Goal: Use online tool/utility: Utilize a website feature to perform a specific function

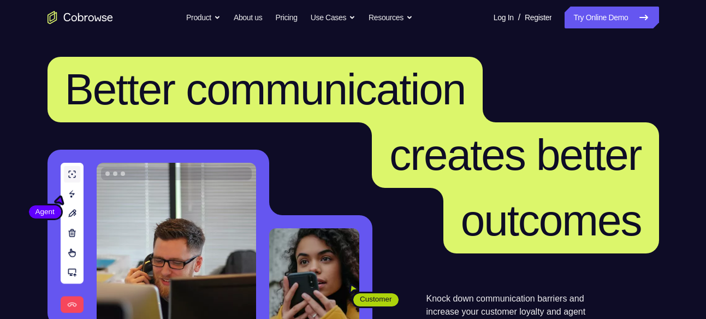
click at [627, 15] on link "Try Online Demo" at bounding box center [611, 18] width 94 height 22
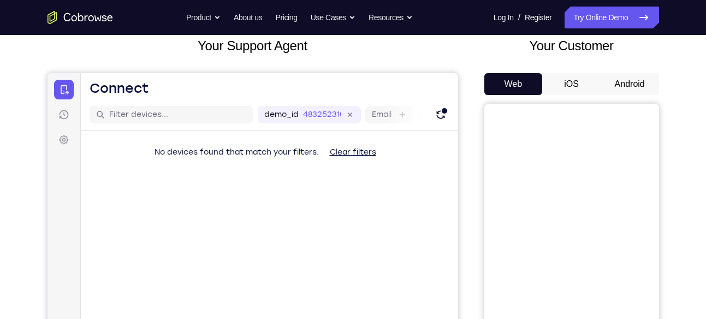
scroll to position [68, 0]
click at [633, 77] on button "Android" at bounding box center [629, 85] width 58 height 22
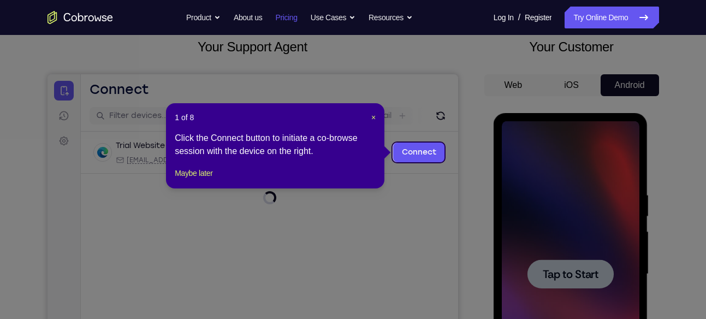
scroll to position [0, 0]
click at [409, 153] on link "Connect" at bounding box center [418, 152] width 52 height 20
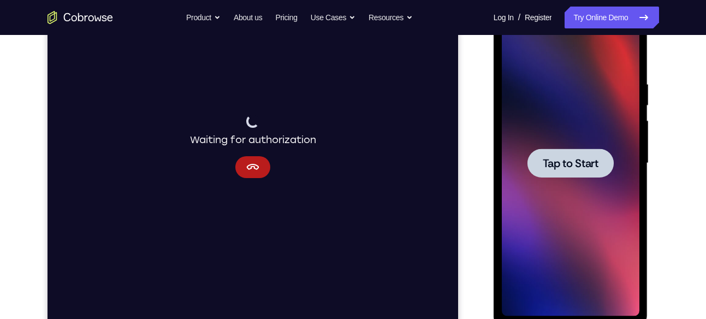
scroll to position [181, 0]
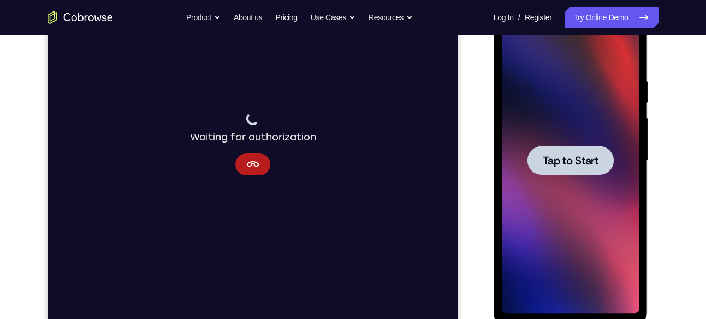
click at [570, 161] on span "Tap to Start" at bounding box center [570, 160] width 56 height 11
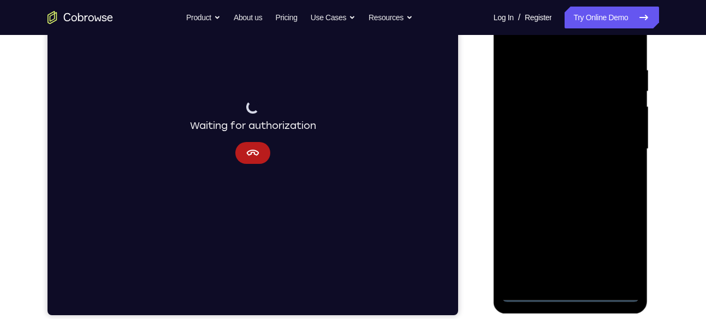
scroll to position [204, 0]
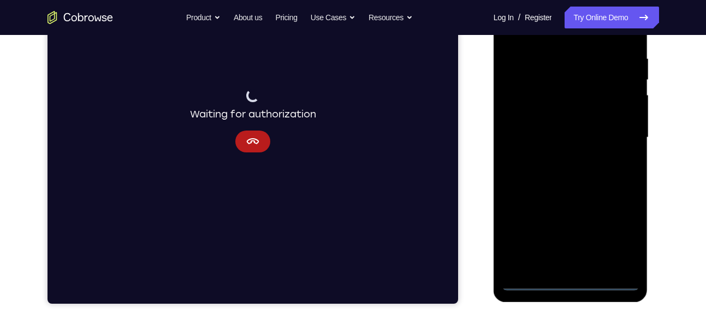
click at [568, 288] on div at bounding box center [571, 138] width 138 height 306
click at [612, 237] on div at bounding box center [571, 138] width 138 height 306
click at [571, 284] on div at bounding box center [571, 138] width 138 height 306
click at [616, 236] on div at bounding box center [571, 138] width 138 height 306
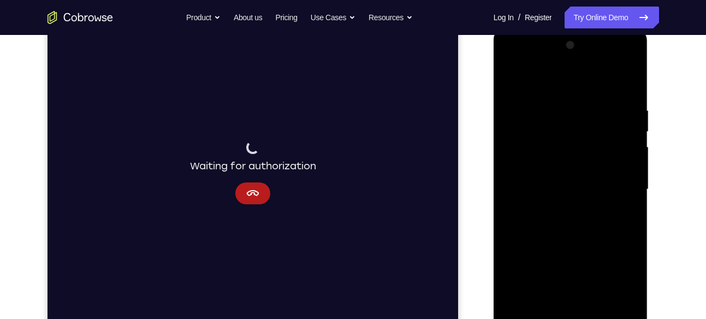
scroll to position [128, 0]
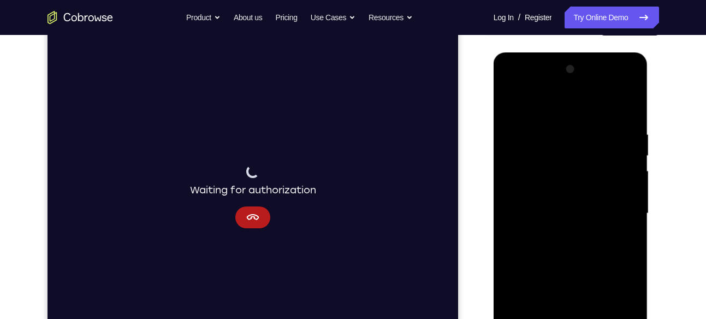
click at [517, 88] on div at bounding box center [571, 214] width 138 height 306
click at [616, 201] on div at bounding box center [571, 214] width 138 height 306
click at [557, 231] on div at bounding box center [571, 214] width 138 height 306
click at [549, 202] on div at bounding box center [571, 214] width 138 height 306
click at [538, 193] on div at bounding box center [571, 214] width 138 height 306
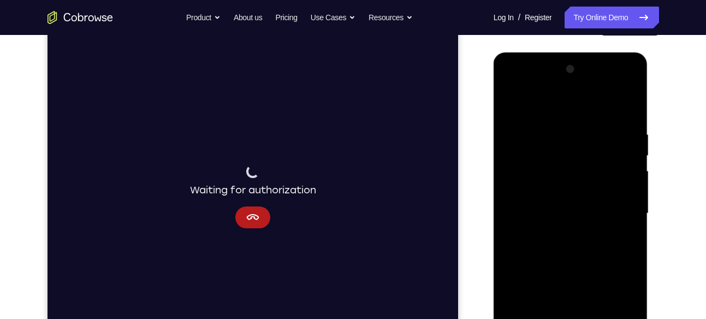
click at [550, 210] on div at bounding box center [571, 214] width 138 height 306
click at [551, 259] on div at bounding box center [571, 214] width 138 height 306
click at [534, 250] on div at bounding box center [571, 214] width 138 height 306
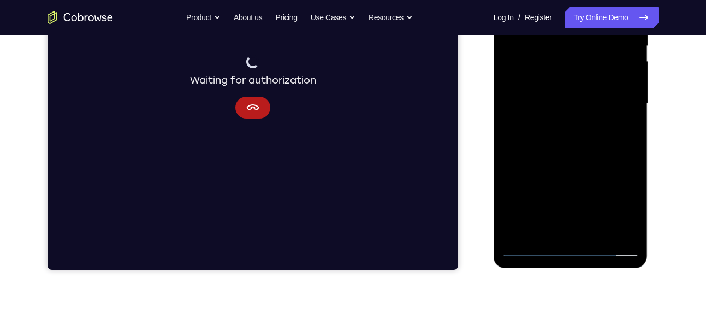
scroll to position [204, 0]
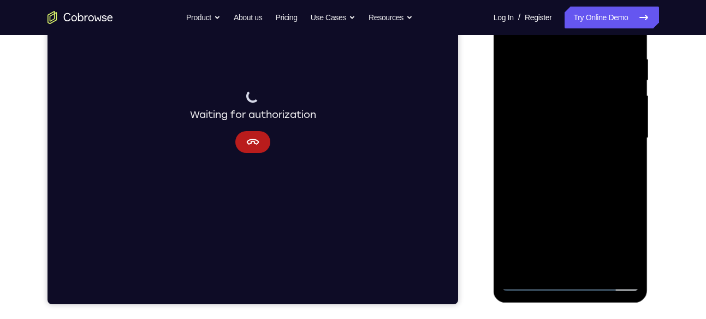
click at [582, 188] on div at bounding box center [571, 138] width 138 height 306
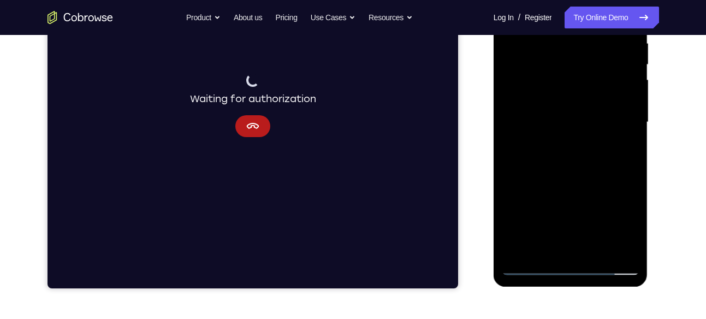
scroll to position [220, 0]
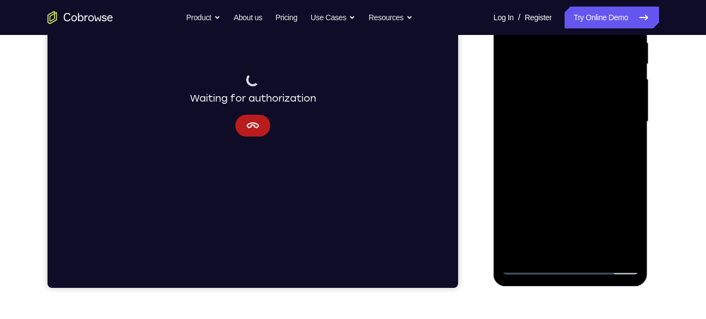
click at [598, 251] on div at bounding box center [571, 122] width 138 height 306
click at [577, 177] on div at bounding box center [571, 122] width 138 height 306
click at [565, 122] on div at bounding box center [571, 122] width 138 height 306
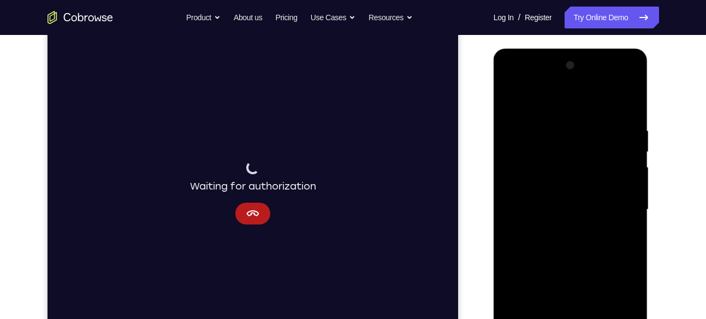
scroll to position [127, 0]
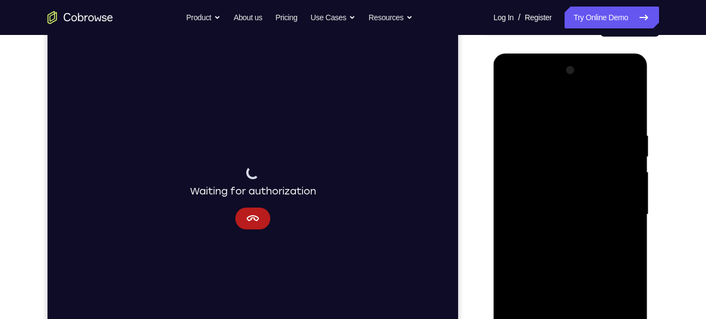
click at [511, 105] on div at bounding box center [571, 215] width 138 height 306
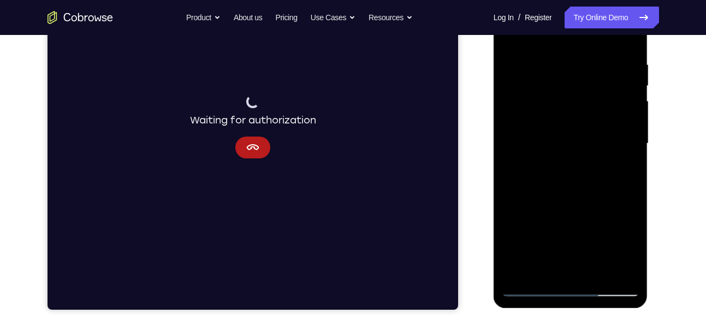
scroll to position [199, 0]
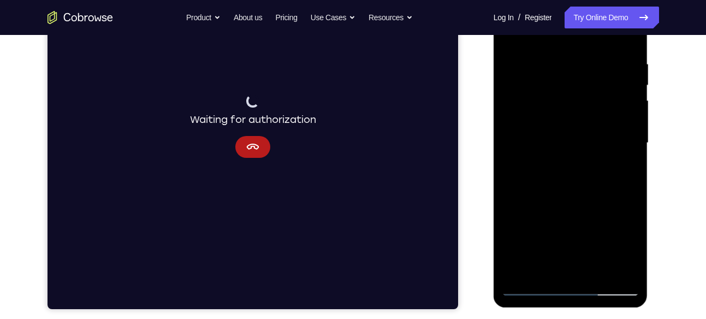
click at [564, 163] on div at bounding box center [571, 143] width 138 height 306
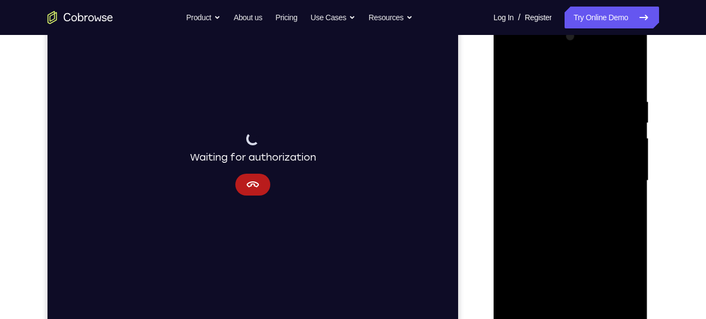
scroll to position [159, 0]
click at [509, 79] on div at bounding box center [571, 183] width 138 height 306
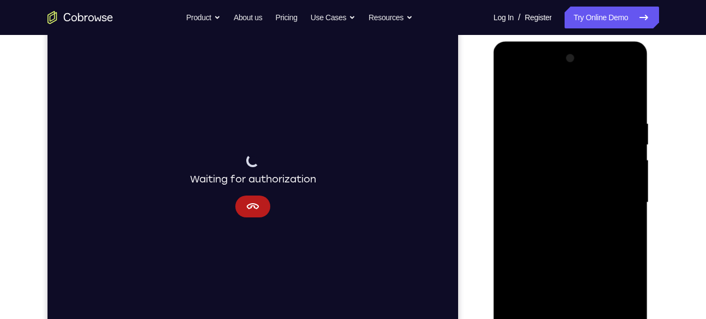
scroll to position [136, 0]
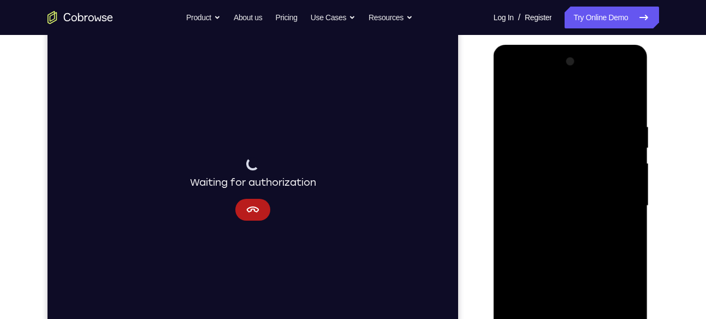
click at [513, 93] on div at bounding box center [571, 206] width 138 height 306
click at [561, 119] on div at bounding box center [571, 206] width 138 height 306
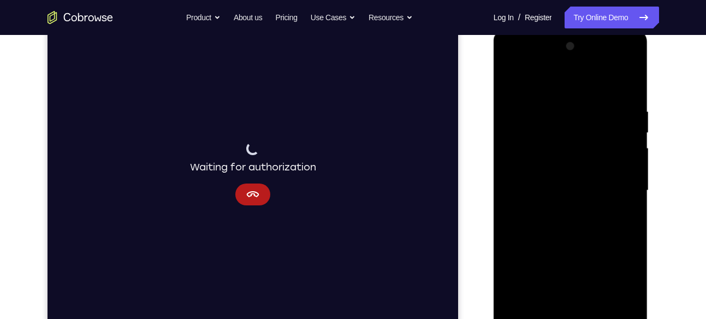
scroll to position [151, 0]
click at [625, 84] on div at bounding box center [571, 191] width 138 height 306
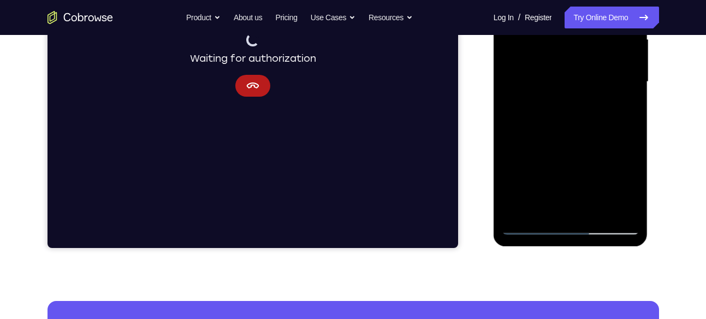
scroll to position [260, 0]
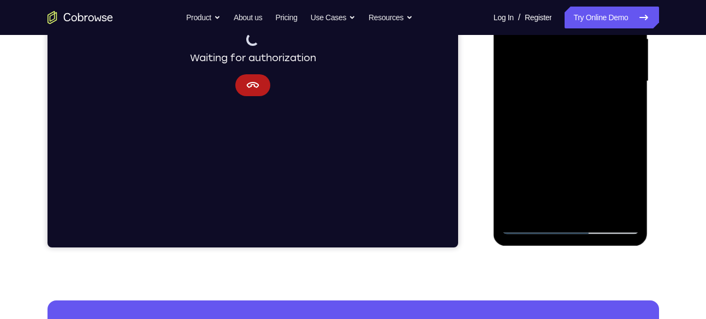
click at [595, 204] on div at bounding box center [571, 82] width 138 height 306
drag, startPoint x: 588, startPoint y: 183, endPoint x: 596, endPoint y: 112, distance: 72.0
click at [596, 112] on div at bounding box center [571, 82] width 138 height 306
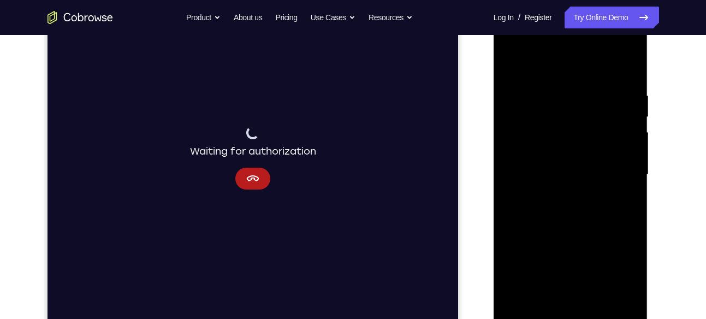
scroll to position [165, 0]
drag, startPoint x: 596, startPoint y: 207, endPoint x: 510, endPoint y: 64, distance: 167.0
click at [510, 64] on div at bounding box center [571, 176] width 138 height 306
click at [508, 65] on div at bounding box center [571, 176] width 138 height 306
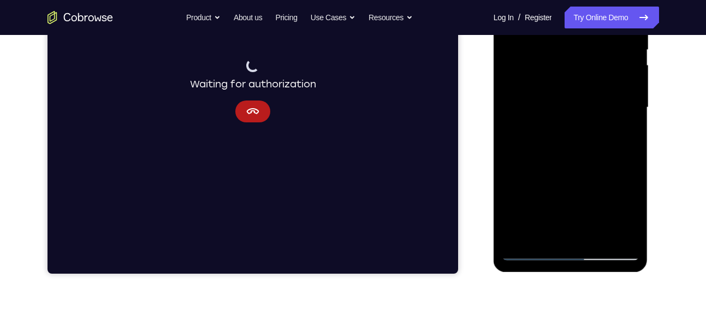
scroll to position [243, 0]
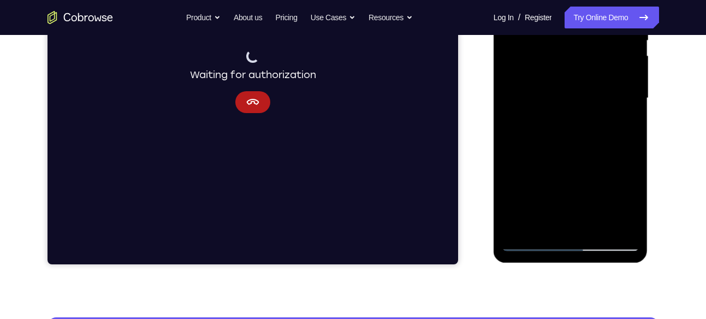
click at [598, 223] on div at bounding box center [571, 98] width 138 height 306
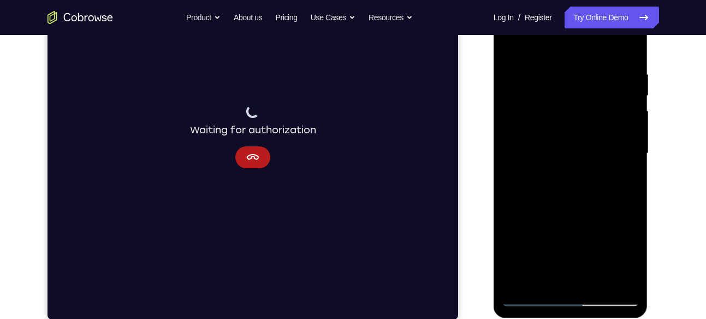
scroll to position [188, 0]
click at [570, 150] on div at bounding box center [571, 154] width 138 height 306
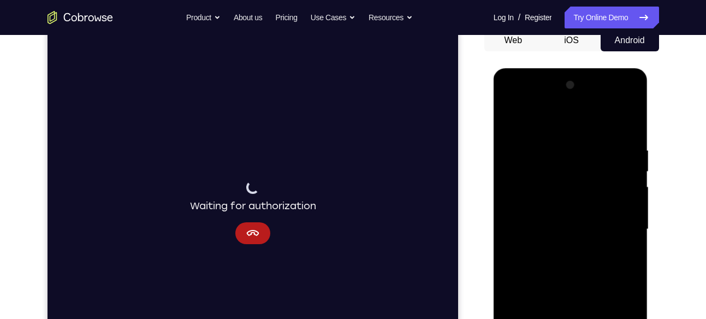
scroll to position [111, 0]
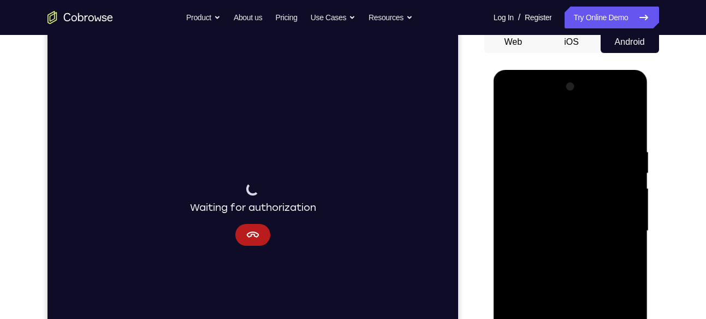
click at [510, 118] on div at bounding box center [571, 231] width 138 height 306
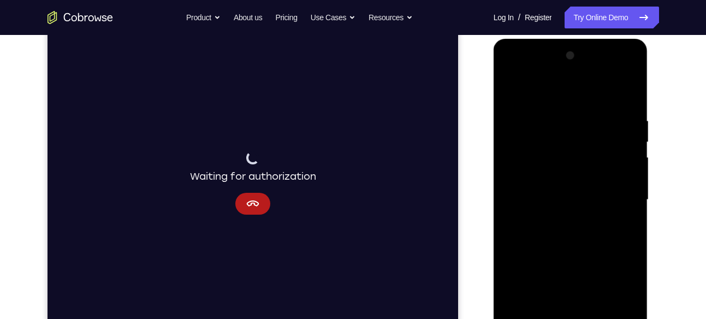
scroll to position [141, 0]
click at [510, 86] on div at bounding box center [571, 200] width 138 height 306
drag, startPoint x: 588, startPoint y: 201, endPoint x: 600, endPoint y: 110, distance: 92.5
click at [600, 110] on div at bounding box center [571, 200] width 138 height 306
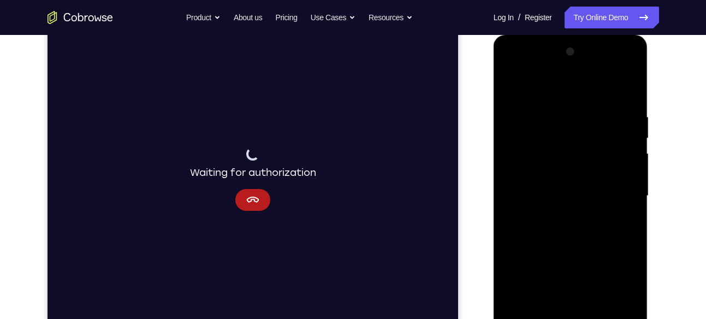
scroll to position [146, 0]
drag, startPoint x: 604, startPoint y: 236, endPoint x: 612, endPoint y: 132, distance: 104.6
click at [612, 132] on div at bounding box center [571, 196] width 138 height 306
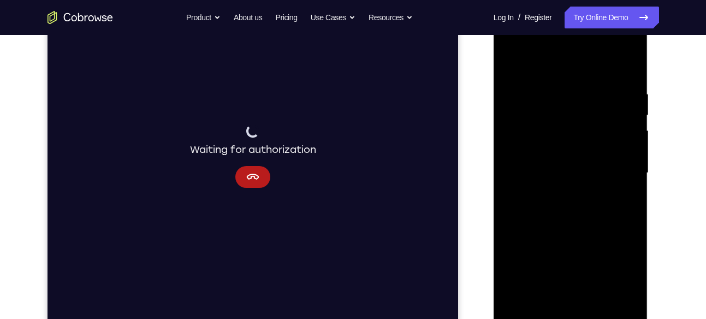
scroll to position [169, 0]
drag, startPoint x: 597, startPoint y: 212, endPoint x: 603, endPoint y: 129, distance: 83.2
click at [603, 129] on div at bounding box center [571, 173] width 138 height 306
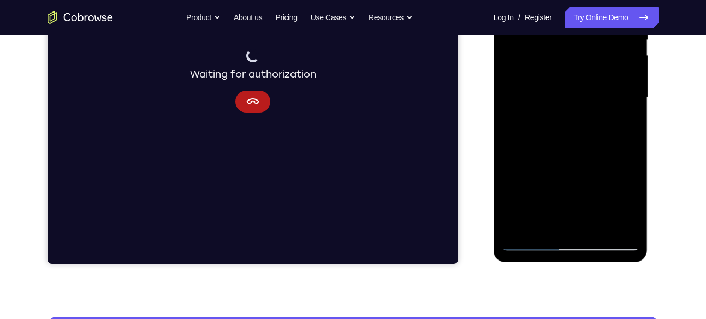
scroll to position [245, 0]
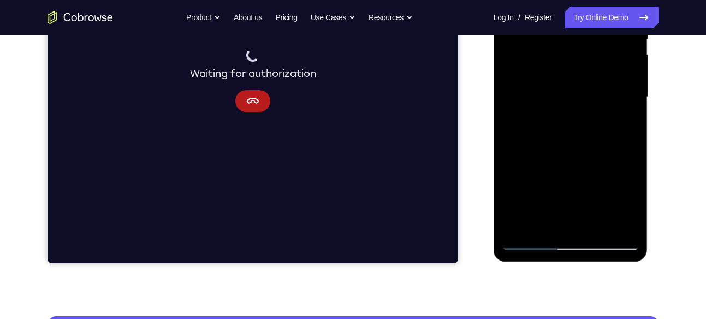
drag, startPoint x: 606, startPoint y: 164, endPoint x: 607, endPoint y: 98, distance: 66.0
click at [607, 98] on div at bounding box center [571, 97] width 138 height 306
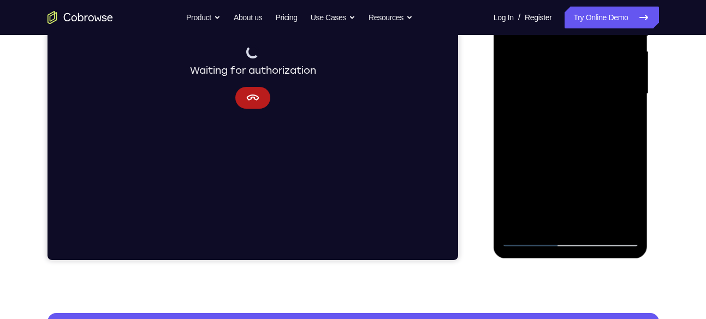
scroll to position [248, 0]
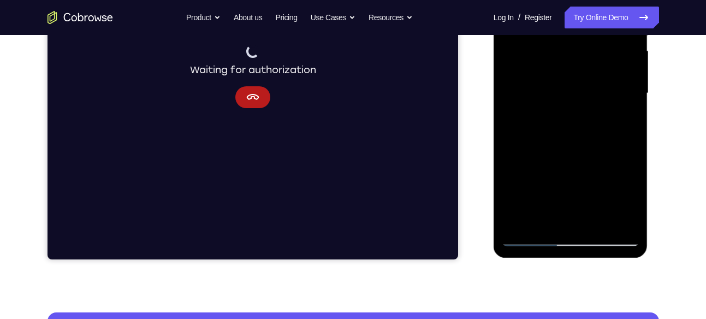
drag, startPoint x: 580, startPoint y: 172, endPoint x: 588, endPoint y: 113, distance: 59.6
click at [588, 113] on div at bounding box center [571, 94] width 138 height 306
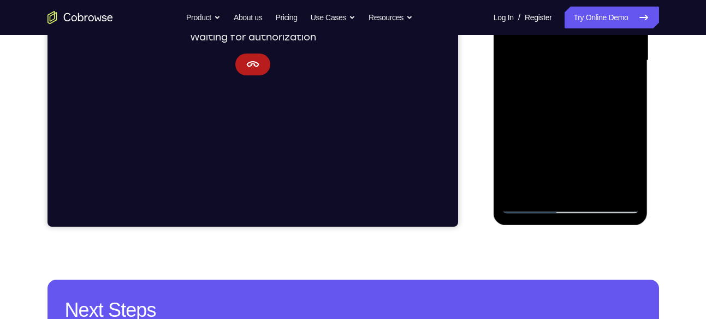
scroll to position [282, 0]
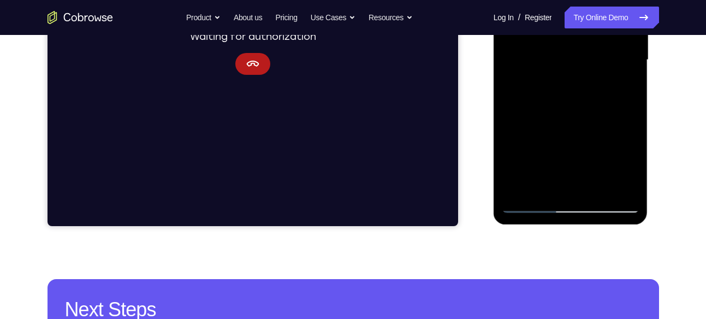
drag, startPoint x: 574, startPoint y: 137, endPoint x: 590, endPoint y: 85, distance: 54.2
click at [590, 85] on div at bounding box center [571, 60] width 138 height 306
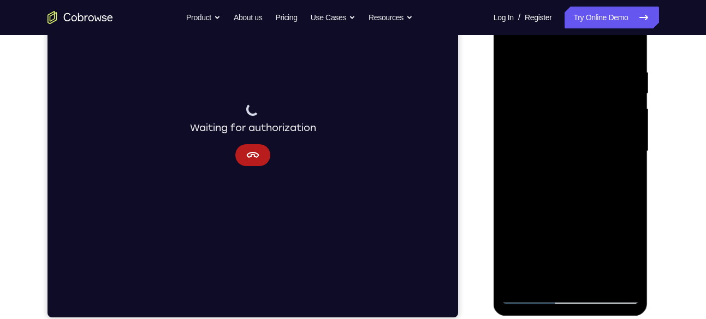
scroll to position [189, 0]
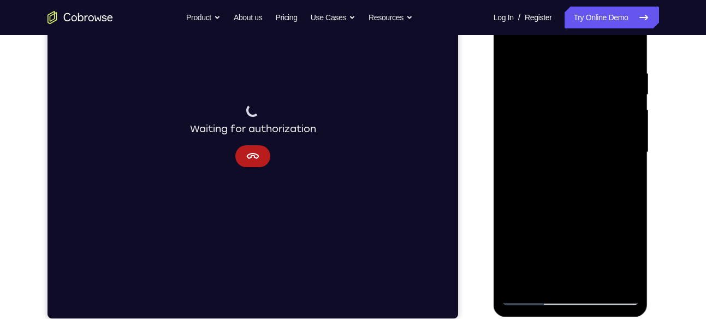
drag, startPoint x: 518, startPoint y: 186, endPoint x: 538, endPoint y: 110, distance: 78.0
click at [538, 110] on div at bounding box center [571, 152] width 138 height 306
drag, startPoint x: 568, startPoint y: 193, endPoint x: 573, endPoint y: 130, distance: 62.5
click at [573, 130] on div at bounding box center [571, 152] width 138 height 306
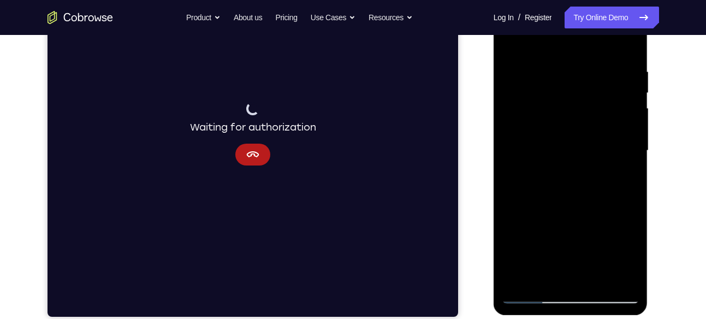
drag, startPoint x: 573, startPoint y: 201, endPoint x: 587, endPoint y: 139, distance: 63.3
click at [587, 139] on div at bounding box center [571, 151] width 138 height 306
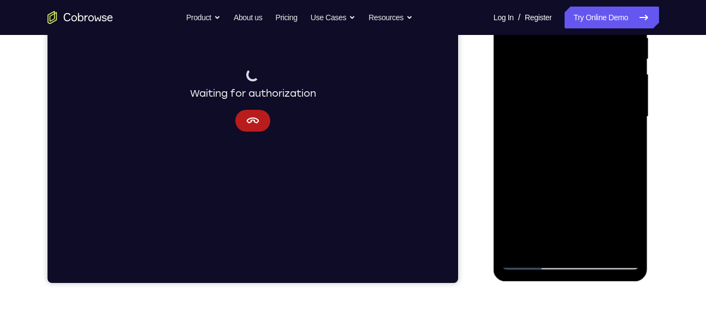
scroll to position [225, 0]
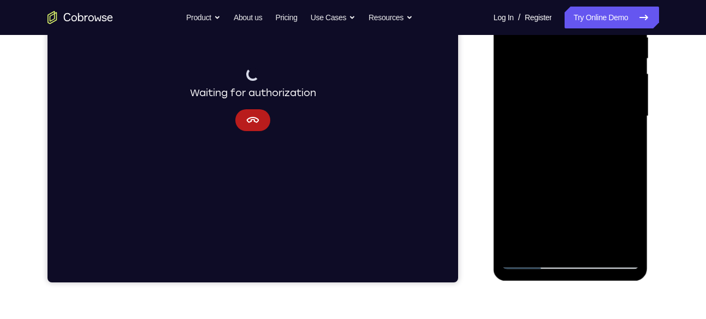
drag, startPoint x: 586, startPoint y: 192, endPoint x: 608, endPoint y: 99, distance: 94.9
click at [608, 99] on div at bounding box center [571, 116] width 138 height 306
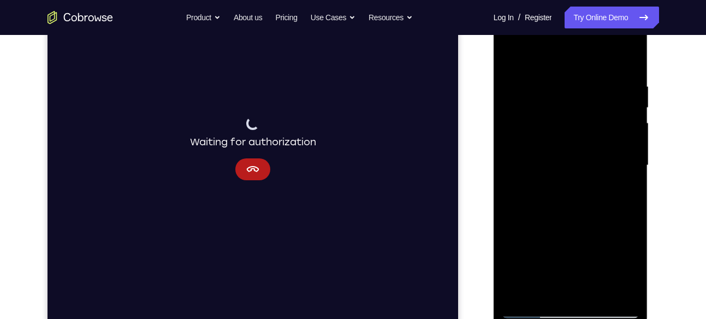
scroll to position [175, 0]
drag, startPoint x: 608, startPoint y: 150, endPoint x: 584, endPoint y: 207, distance: 62.1
click at [584, 207] on div at bounding box center [571, 167] width 138 height 306
drag, startPoint x: 601, startPoint y: 133, endPoint x: 567, endPoint y: 300, distance: 171.0
click at [567, 300] on div at bounding box center [571, 167] width 138 height 306
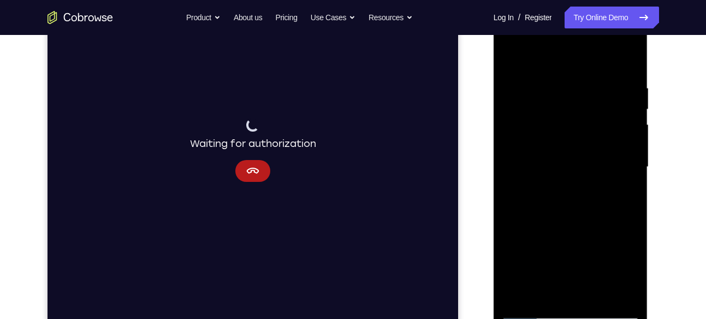
drag, startPoint x: 589, startPoint y: 229, endPoint x: 603, endPoint y: 132, distance: 97.6
click at [603, 132] on div at bounding box center [571, 167] width 138 height 306
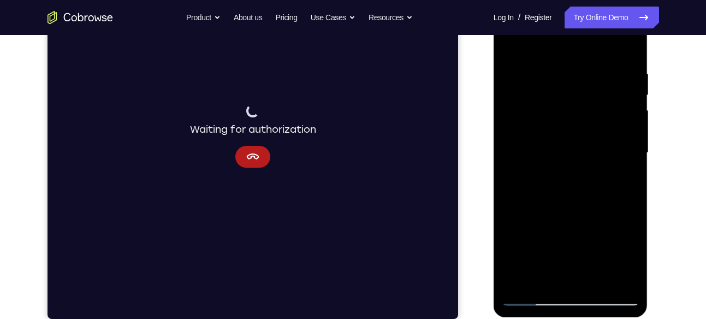
drag, startPoint x: 590, startPoint y: 211, endPoint x: 607, endPoint y: 132, distance: 81.6
click at [607, 132] on div at bounding box center [571, 153] width 138 height 306
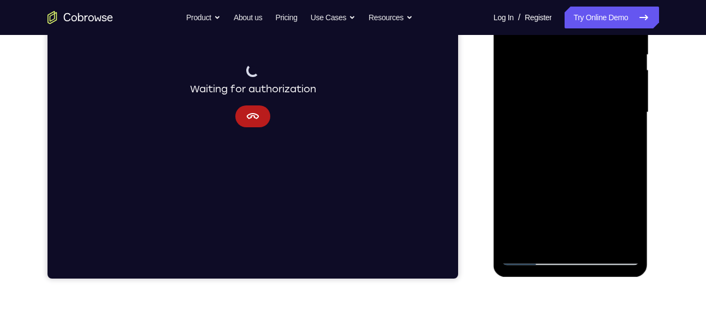
scroll to position [230, 0]
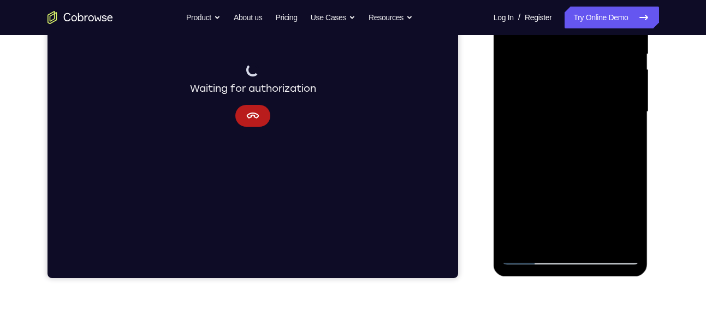
click at [597, 239] on div at bounding box center [571, 112] width 138 height 306
click at [561, 106] on div at bounding box center [571, 112] width 138 height 306
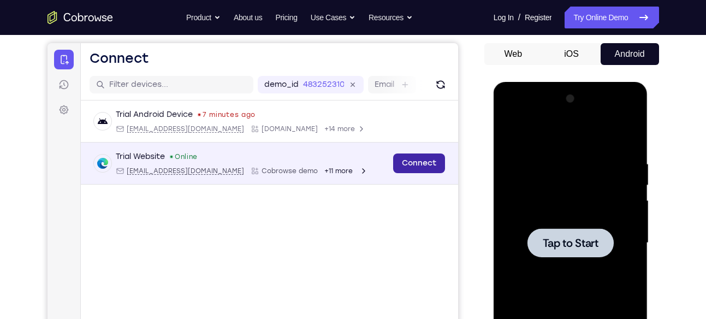
scroll to position [68, 0]
